Goal: Find specific page/section: Find specific page/section

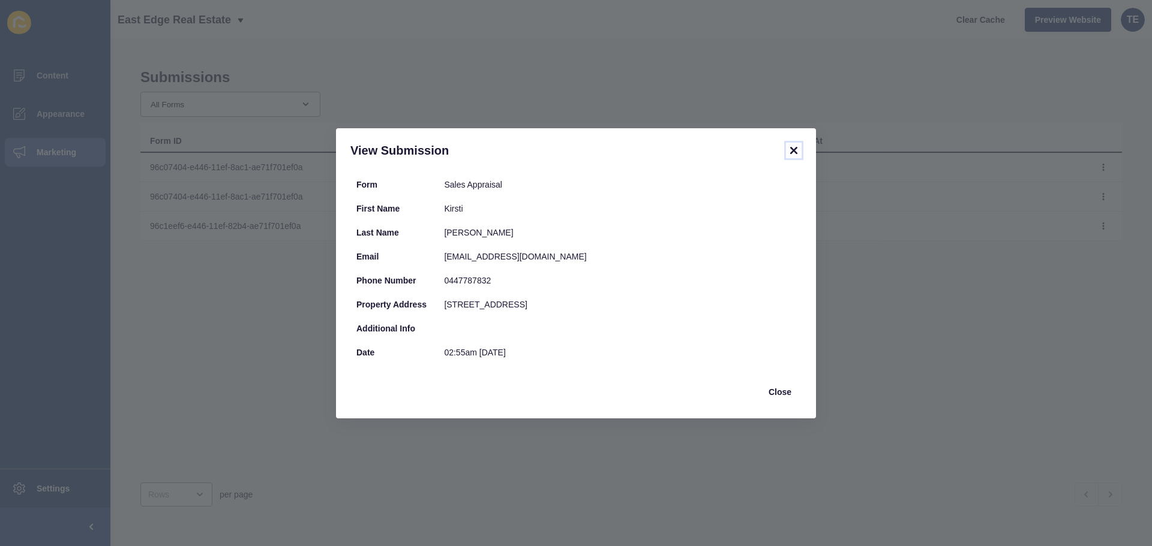
click at [794, 145] on icon at bounding box center [793, 150] width 14 height 14
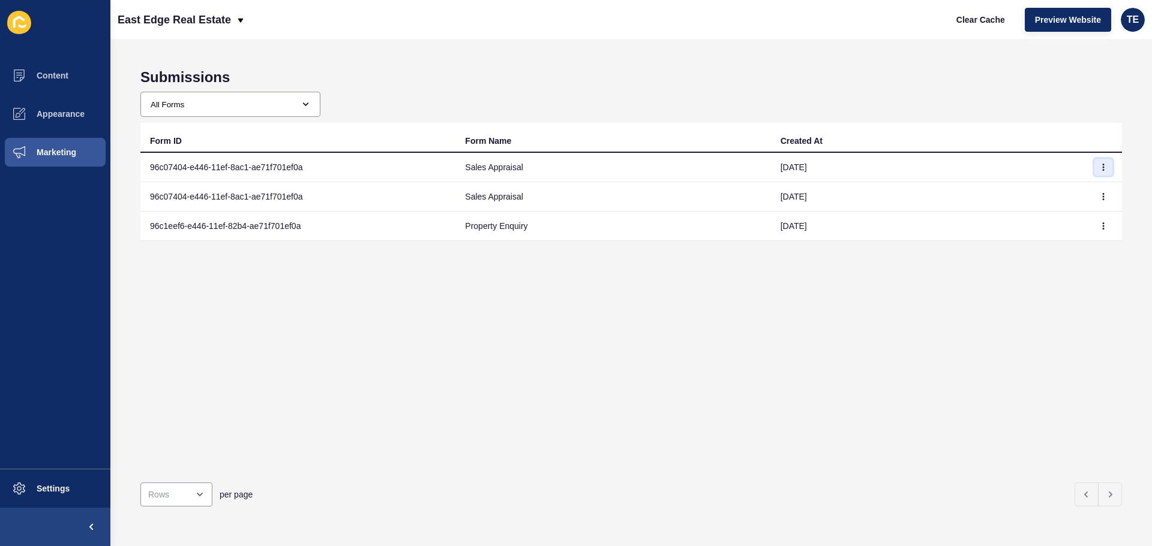
click at [1094, 163] on button "button" at bounding box center [1103, 167] width 18 height 17
click at [1014, 287] on div "Form ID Form Name Created At 96c07404-e446-11ef-8ac1-ae71f701ef0a Sales Apprais…" at bounding box center [630, 298] width 981 height 350
click at [1098, 191] on button "button" at bounding box center [1103, 196] width 18 height 17
click at [1036, 223] on link "View" at bounding box center [1061, 221] width 84 height 26
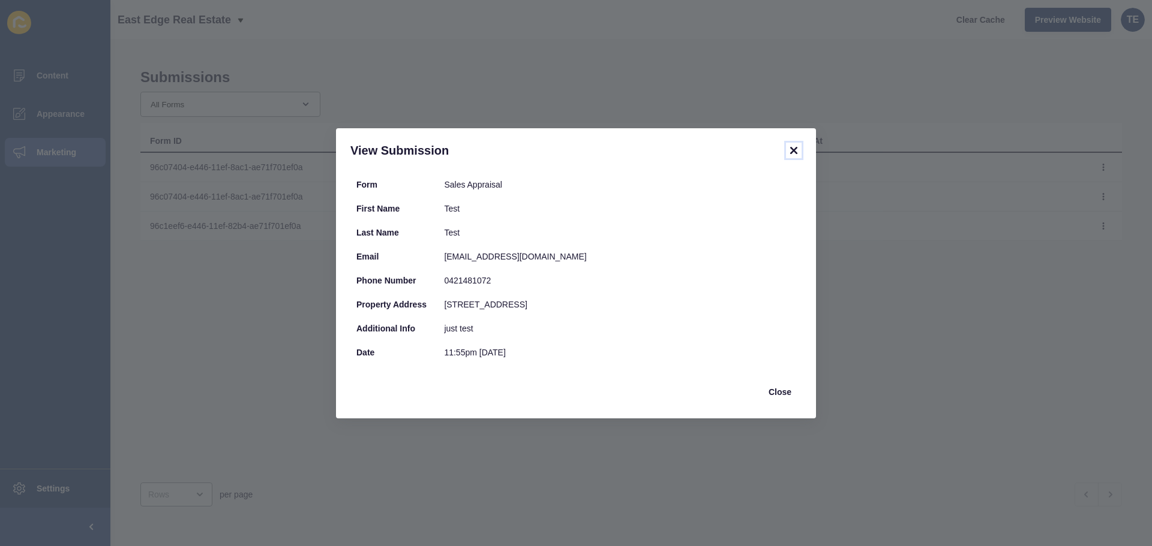
click at [795, 145] on icon at bounding box center [793, 150] width 14 height 14
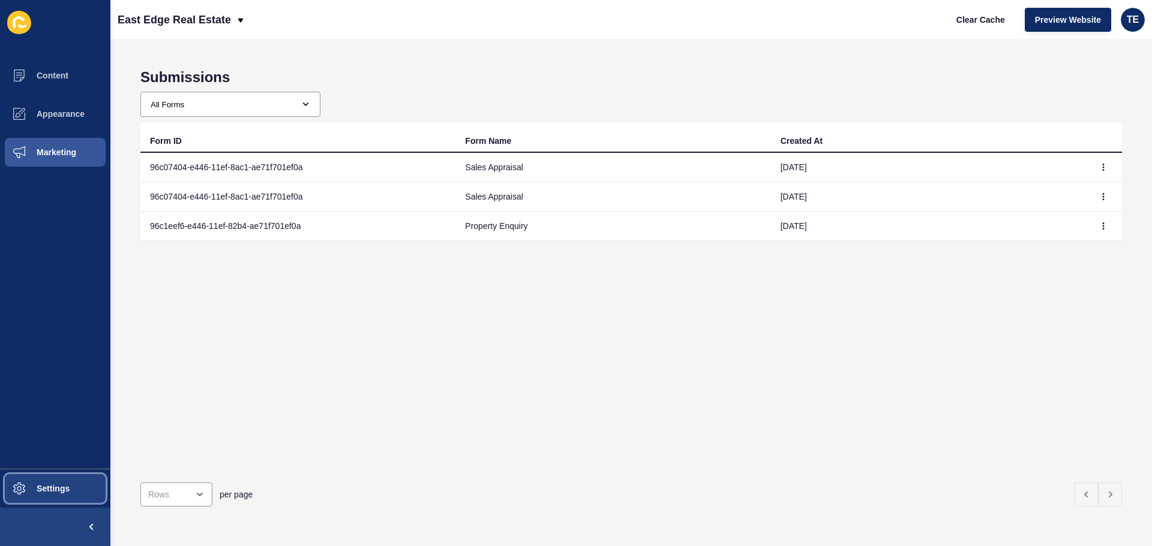
click at [56, 498] on button "Settings" at bounding box center [55, 489] width 110 height 38
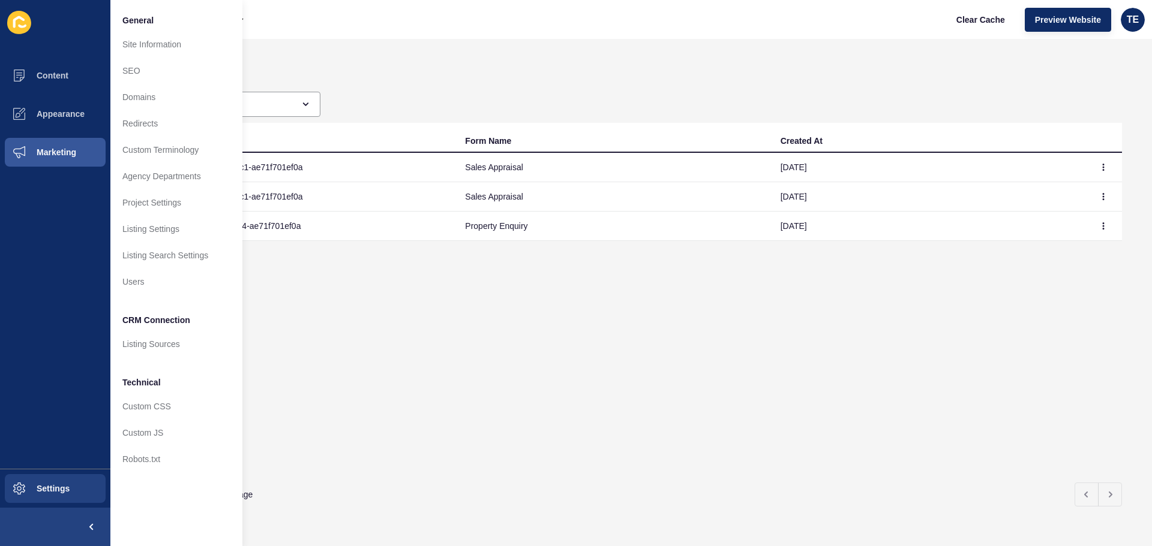
click at [564, 326] on div "Form ID Form Name Created At 96c07404-e446-11ef-8ac1-ae71f701ef0a Sales Apprais…" at bounding box center [630, 298] width 981 height 350
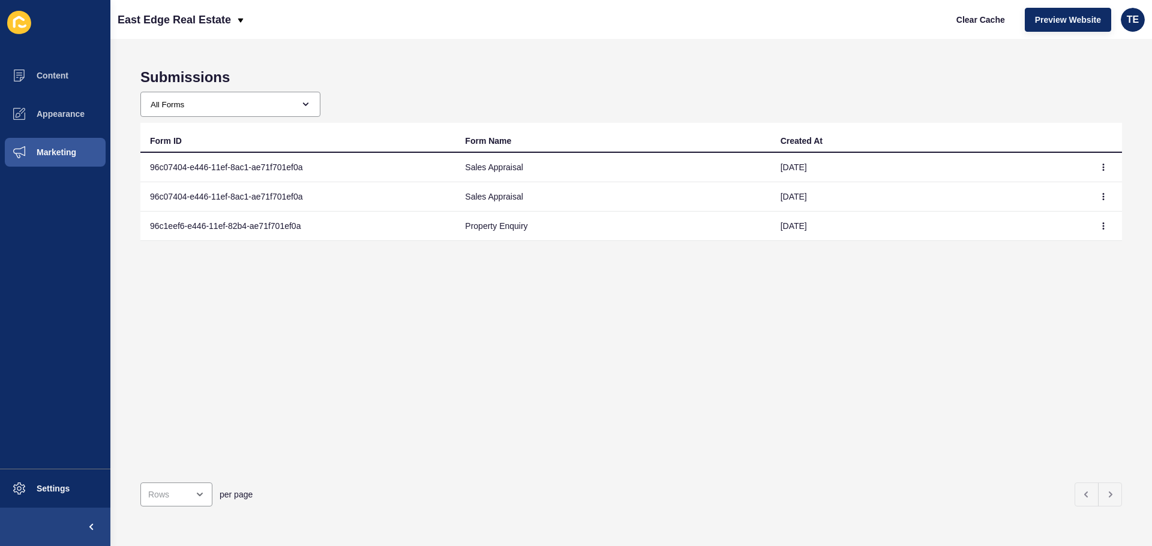
click at [248, 167] on td "96c07404-e446-11ef-8ac1-ae71f701ef0a" at bounding box center [297, 167] width 315 height 29
drag, startPoint x: 572, startPoint y: 167, endPoint x: 510, endPoint y: 161, distance: 62.7
click at [572, 166] on td "Sales Appraisal" at bounding box center [612, 167] width 315 height 29
